Goal: Information Seeking & Learning: Find contact information

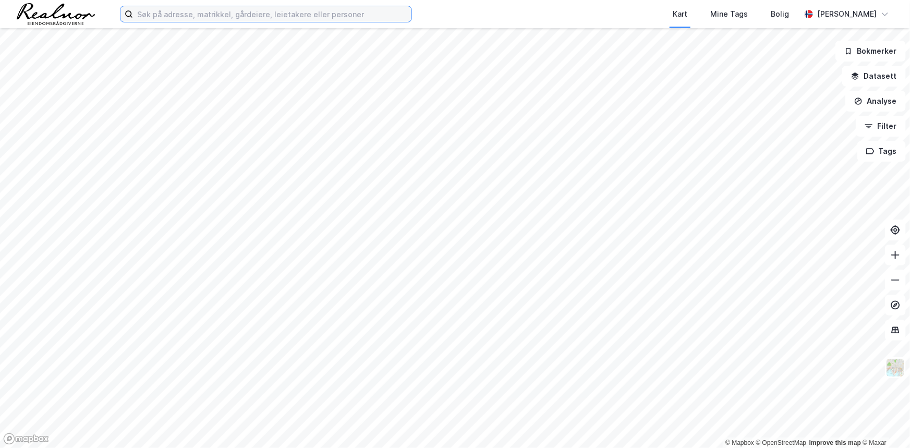
click at [340, 13] on input at bounding box center [272, 14] width 278 height 16
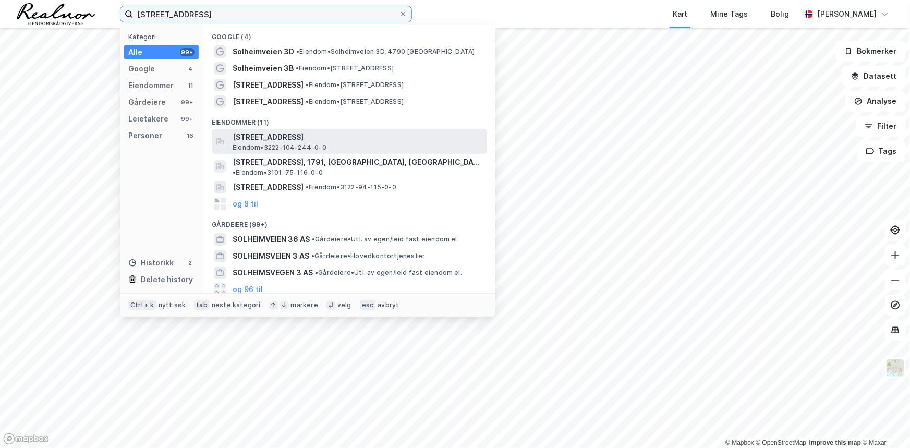
type input "solheimveien 3"
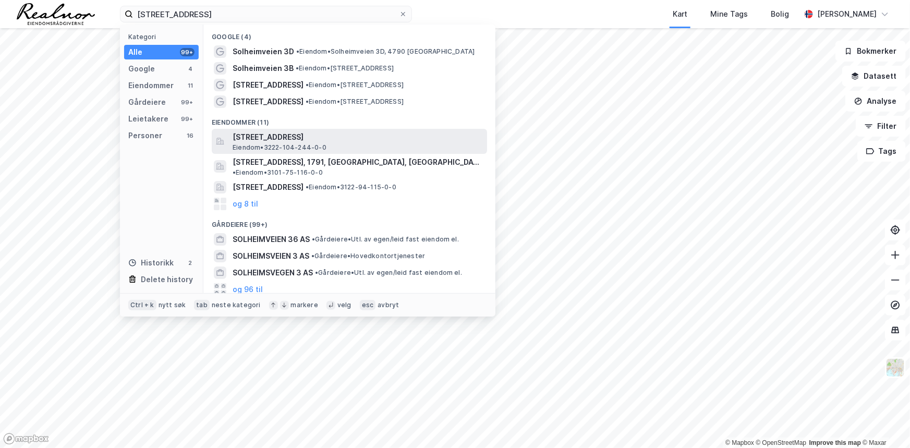
click at [343, 140] on span "Solheimveien 3, 1461, LØRENSKOG, LØRENSKOG" at bounding box center [358, 137] width 250 height 13
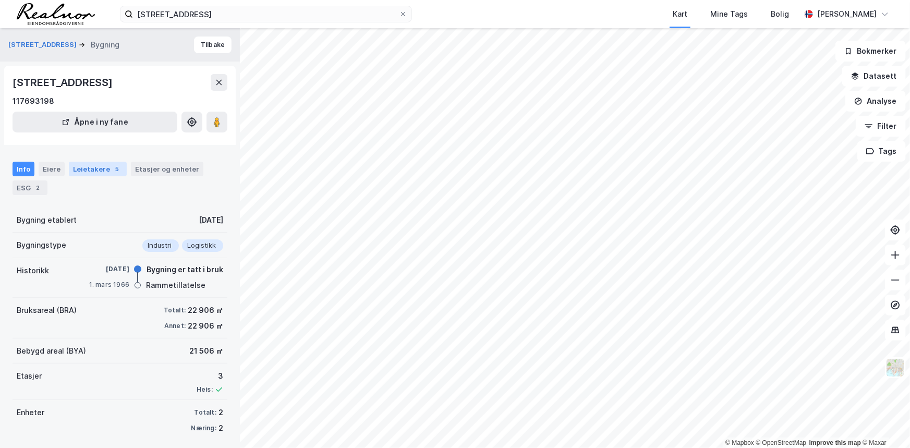
click at [92, 166] on div "Leietakere 5" at bounding box center [98, 169] width 58 height 15
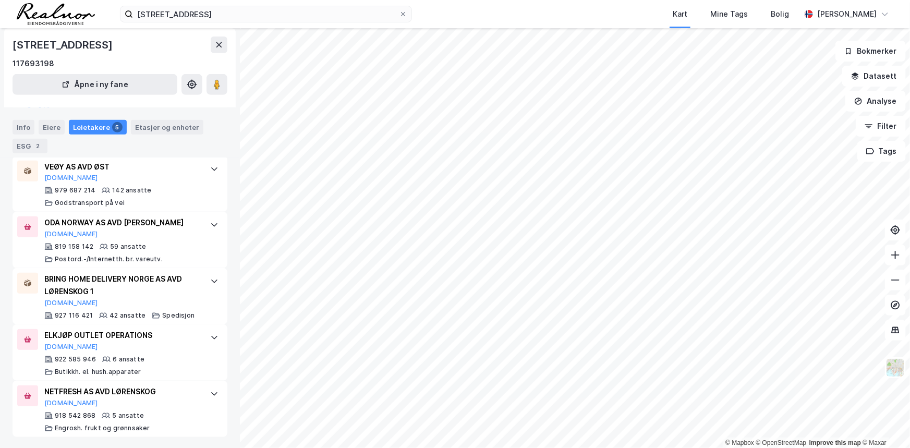
scroll to position [238, 0]
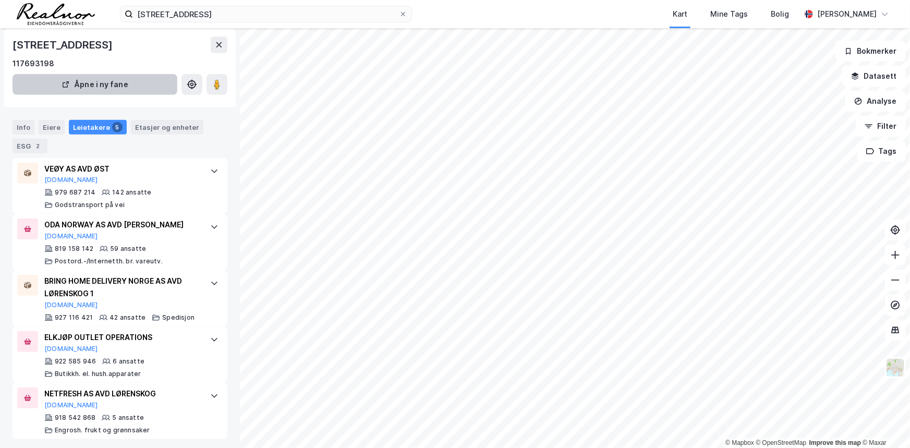
drag, startPoint x: 26, startPoint y: 125, endPoint x: 63, endPoint y: 122, distance: 37.2
click at [27, 125] on div "Info" at bounding box center [24, 127] width 22 height 15
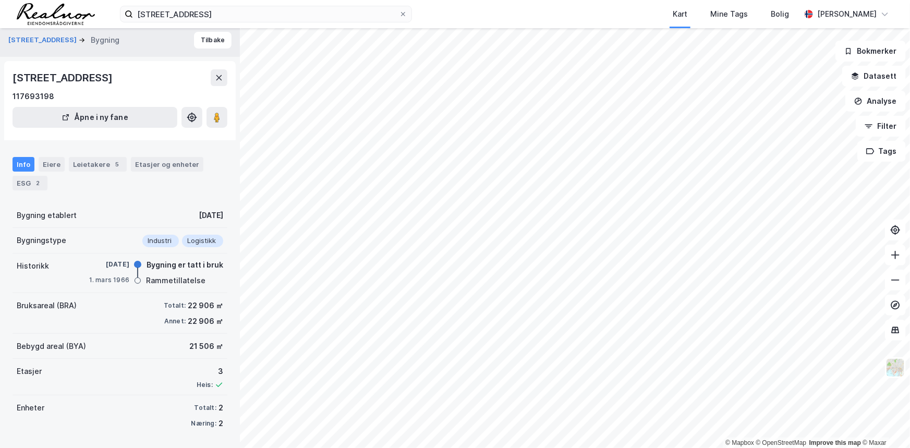
scroll to position [4, 0]
click at [34, 42] on button "Solheimveien 3" at bounding box center [43, 40] width 70 height 10
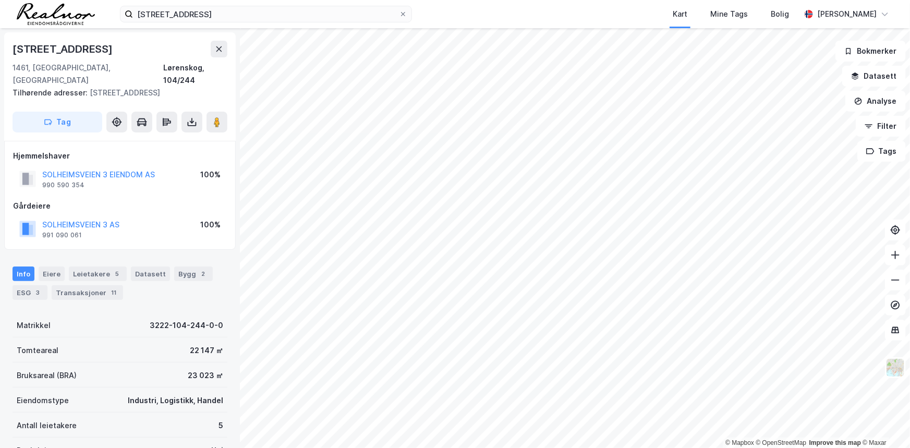
scroll to position [4, 0]
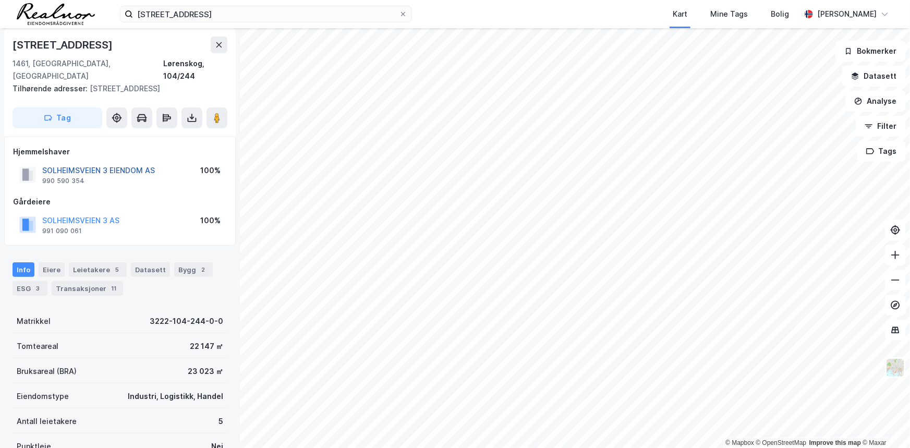
click at [0, 0] on button "SOLHEIMSVEIEN 3 EIENDOM AS" at bounding box center [0, 0] width 0 height 0
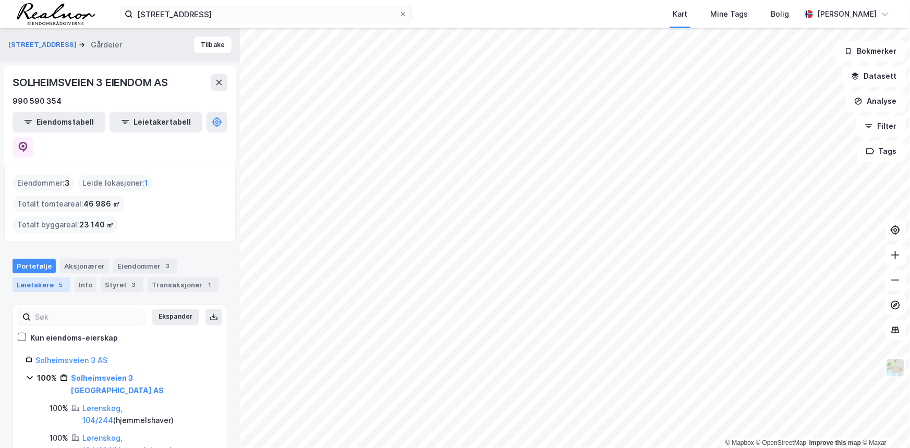
click at [35, 277] on div "Leietakere 5" at bounding box center [42, 284] width 58 height 15
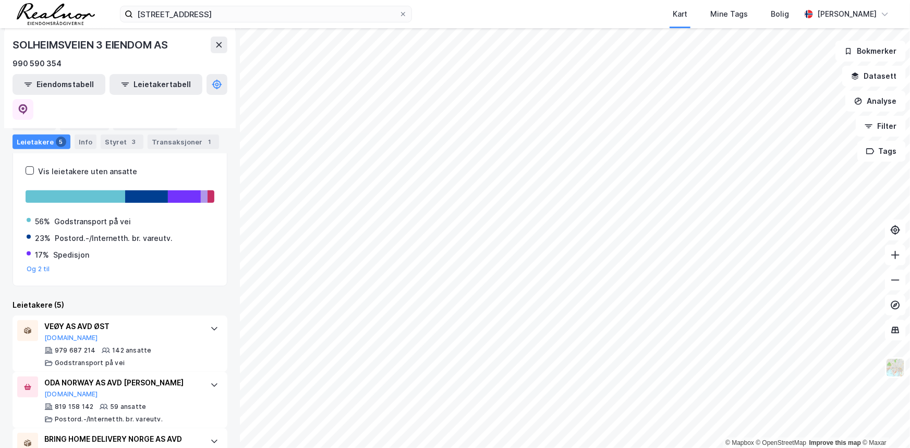
scroll to position [81, 0]
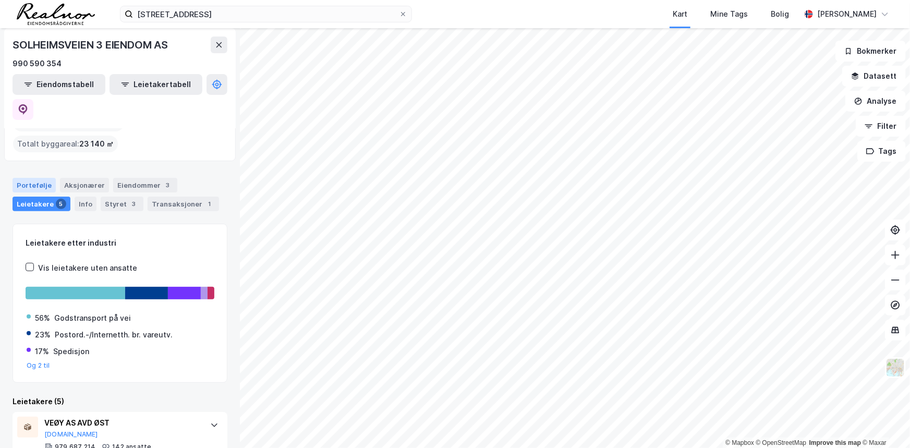
click at [23, 178] on div "Portefølje" at bounding box center [34, 185] width 43 height 15
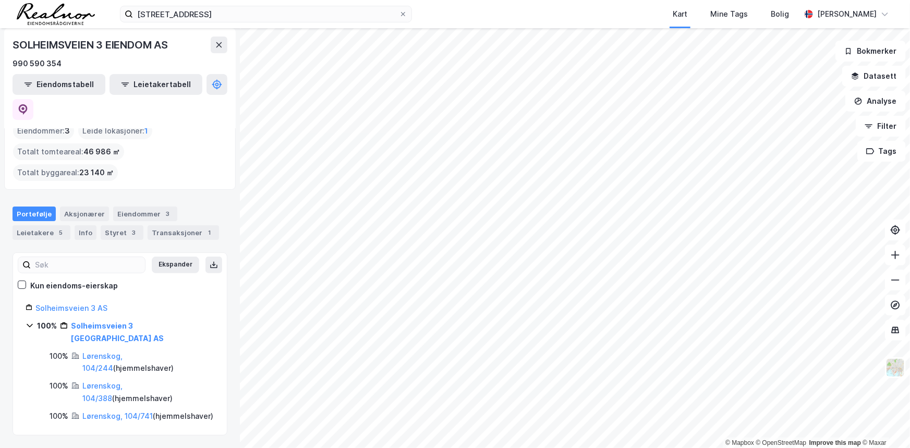
scroll to position [6, 0]
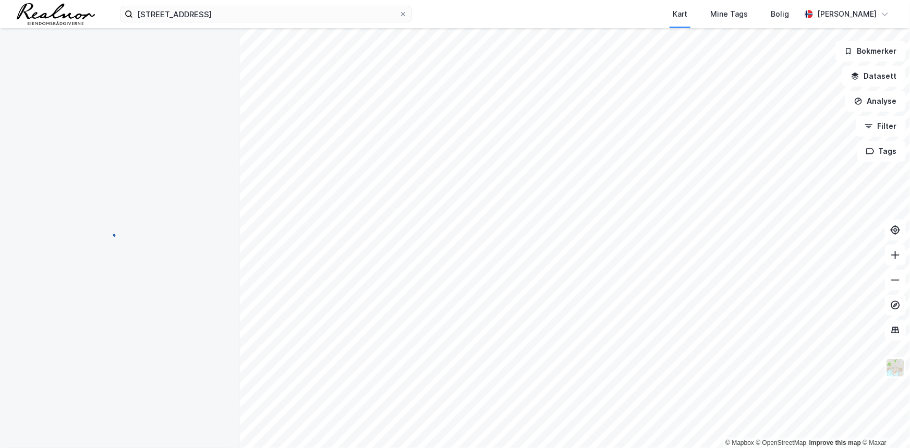
scroll to position [4, 0]
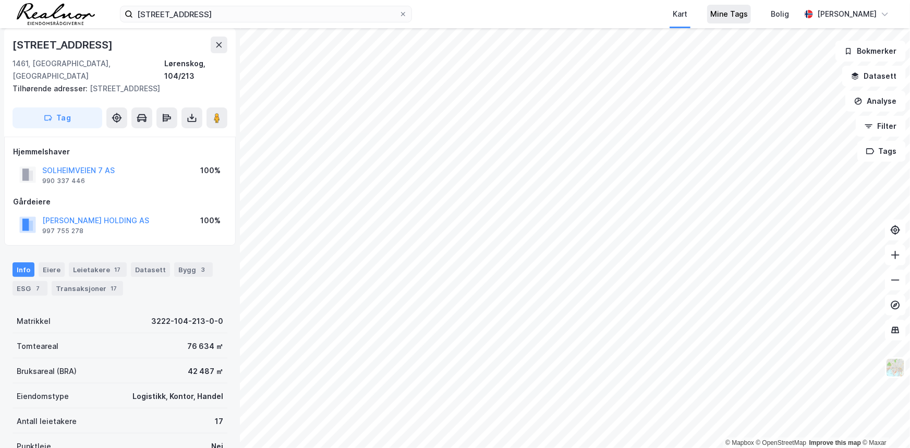
scroll to position [4, 0]
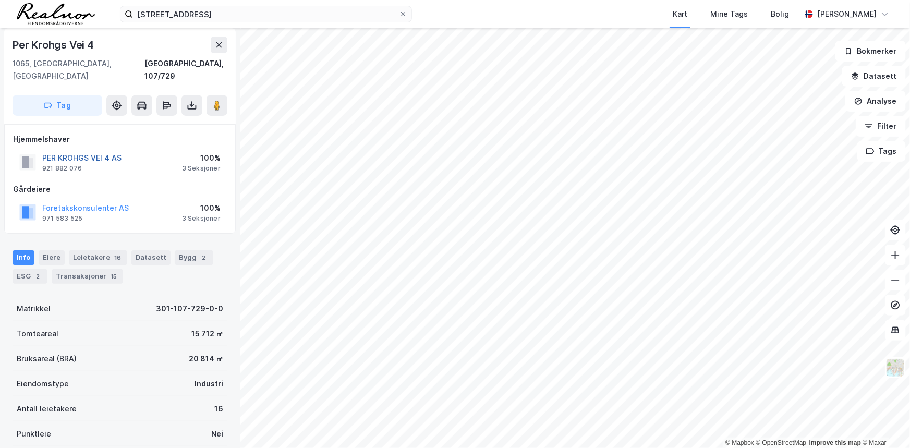
click at [0, 0] on button "PER KROHGS VEI 4 AS" at bounding box center [0, 0] width 0 height 0
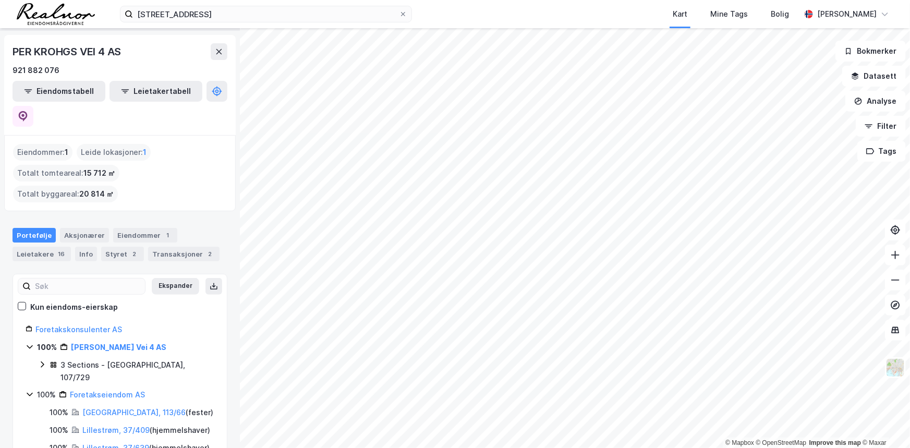
scroll to position [47, 0]
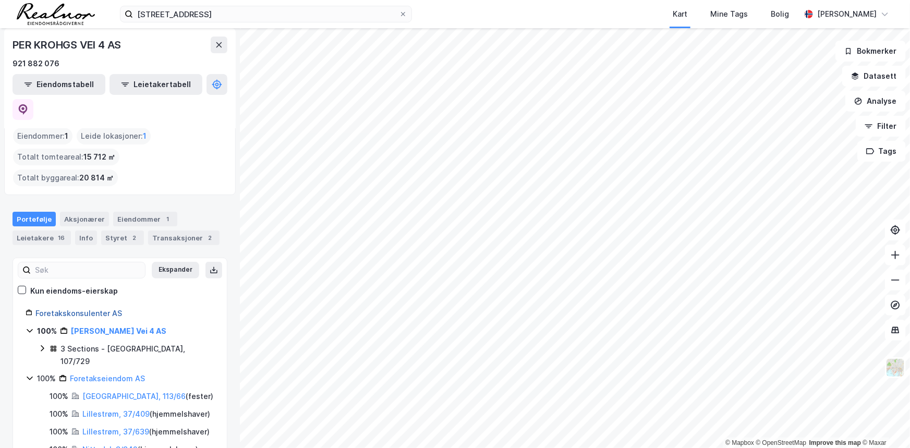
click at [98, 309] on link "Foretakskonsulenter AS" at bounding box center [78, 313] width 87 height 9
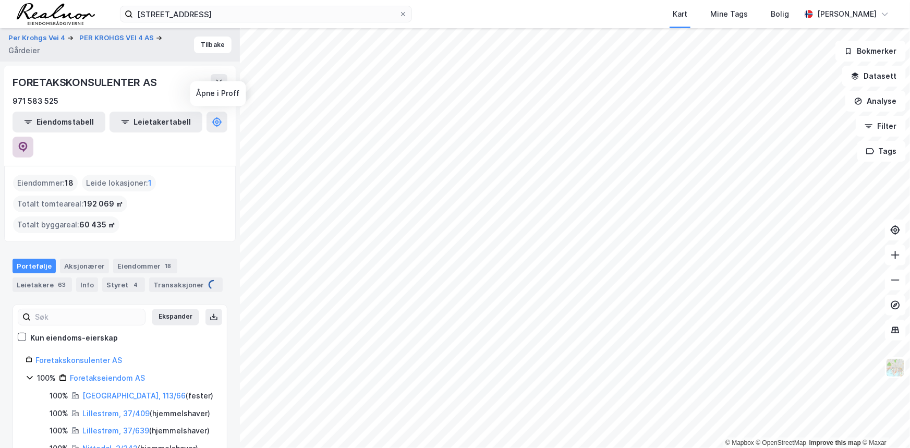
click at [28, 142] on icon at bounding box center [23, 147] width 9 height 10
click at [28, 142] on icon at bounding box center [23, 147] width 10 height 10
